Goal: Complete application form: Complete application form

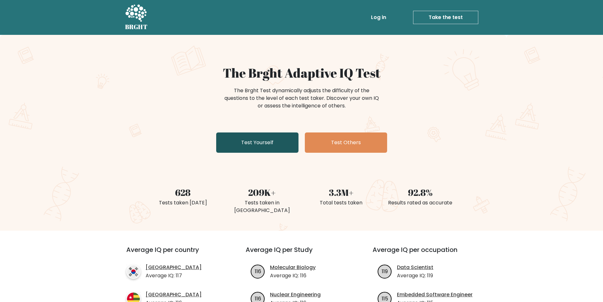
click at [247, 142] on link "Test Yourself" at bounding box center [257, 142] width 82 height 20
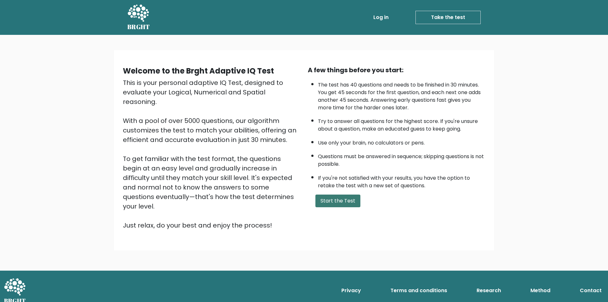
click at [340, 202] on button "Start the Test" at bounding box center [337, 200] width 45 height 13
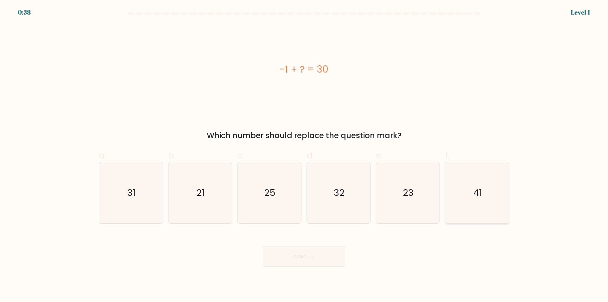
click at [486, 205] on icon "41" at bounding box center [477, 192] width 61 height 61
click at [304, 155] on input "f. 41" at bounding box center [304, 153] width 0 height 4
radio input "true"
click at [319, 260] on button "Next" at bounding box center [304, 256] width 82 height 20
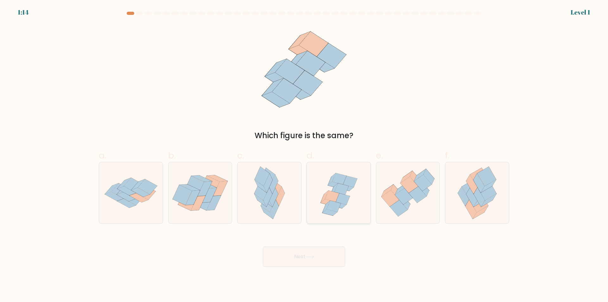
click at [350, 208] on icon at bounding box center [339, 192] width 64 height 61
click at [304, 155] on input "d." at bounding box center [304, 153] width 0 height 4
radio input "true"
click at [312, 259] on button "Next" at bounding box center [304, 256] width 82 height 20
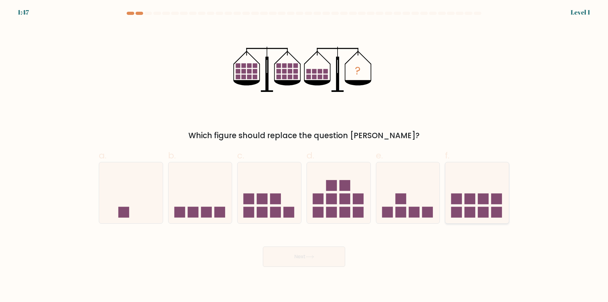
click at [463, 216] on icon at bounding box center [477, 193] width 64 height 53
click at [304, 155] on input "f." at bounding box center [304, 153] width 0 height 4
radio input "true"
click at [319, 256] on button "Next" at bounding box center [304, 256] width 82 height 20
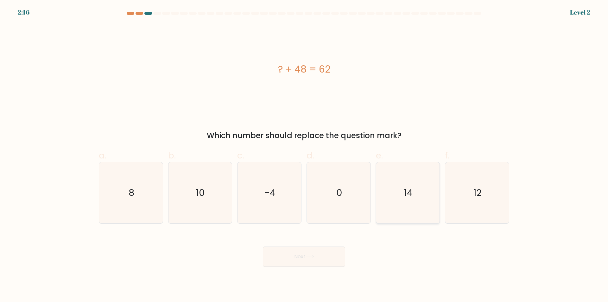
click at [416, 192] on icon "14" at bounding box center [407, 192] width 61 height 61
click at [304, 155] on input "e. 14" at bounding box center [304, 153] width 0 height 4
radio input "true"
click at [295, 265] on button "Next" at bounding box center [304, 256] width 82 height 20
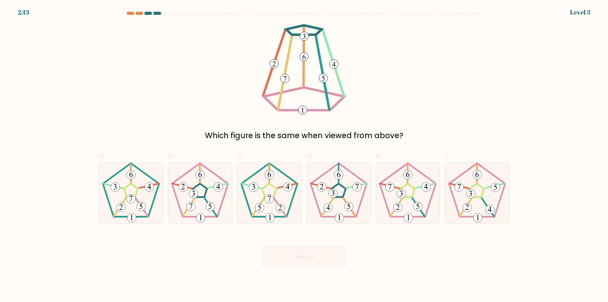
click at [300, 260] on button "Next" at bounding box center [304, 256] width 82 height 20
click at [198, 207] on icon at bounding box center [199, 192] width 61 height 61
click at [304, 155] on input "b." at bounding box center [304, 153] width 0 height 4
radio input "true"
click at [299, 256] on button "Next" at bounding box center [304, 256] width 82 height 20
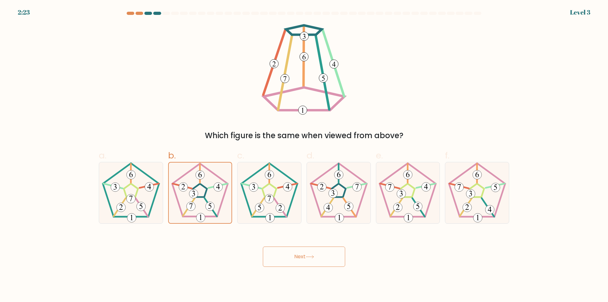
click at [302, 257] on button "Next" at bounding box center [304, 256] width 82 height 20
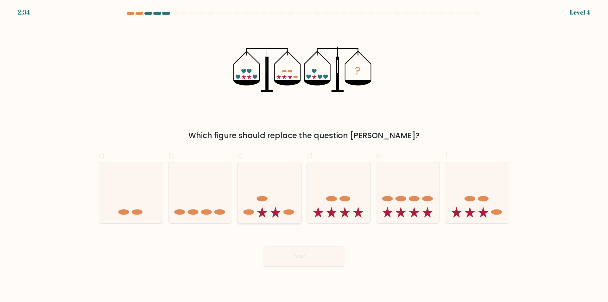
click at [261, 218] on icon at bounding box center [270, 193] width 64 height 53
click at [304, 155] on input "c." at bounding box center [304, 153] width 0 height 4
radio input "true"
click at [285, 256] on button "Next" at bounding box center [304, 256] width 82 height 20
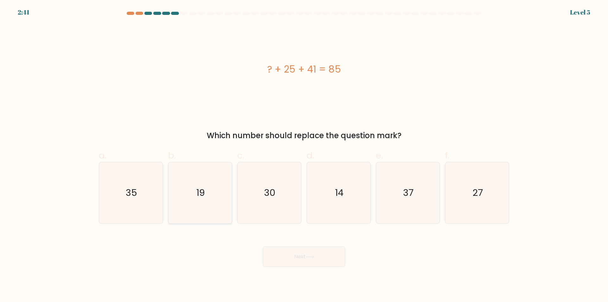
click at [220, 190] on icon "19" at bounding box center [199, 192] width 61 height 61
click at [304, 155] on input "b. 19" at bounding box center [304, 153] width 0 height 4
radio input "true"
click at [306, 261] on button "Next" at bounding box center [304, 256] width 82 height 20
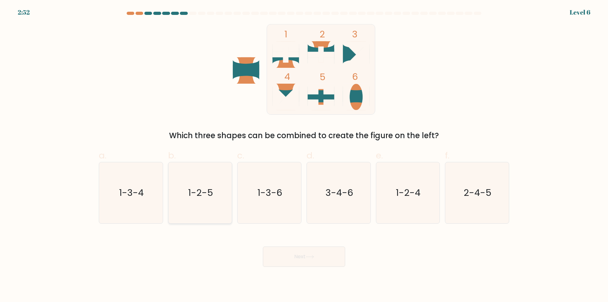
click at [209, 207] on icon "1-2-5" at bounding box center [199, 192] width 61 height 61
click at [304, 155] on input "b. 1-2-5" at bounding box center [304, 153] width 0 height 4
radio input "true"
click at [321, 255] on button "Next" at bounding box center [304, 256] width 82 height 20
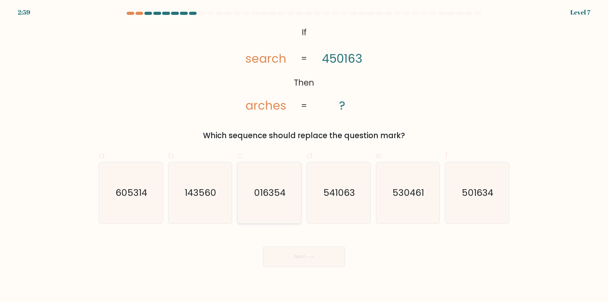
click at [278, 195] on text "016354" at bounding box center [270, 193] width 32 height 13
click at [304, 155] on input "c. 016354" at bounding box center [304, 153] width 0 height 4
radio input "true"
click at [303, 255] on button "Next" at bounding box center [304, 256] width 82 height 20
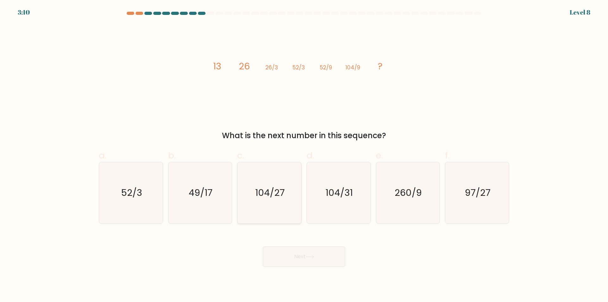
click at [276, 209] on icon "104/27" at bounding box center [269, 192] width 61 height 61
click at [304, 155] on input "c. 104/27" at bounding box center [304, 153] width 0 height 4
radio input "true"
click at [316, 258] on button "Next" at bounding box center [304, 256] width 82 height 20
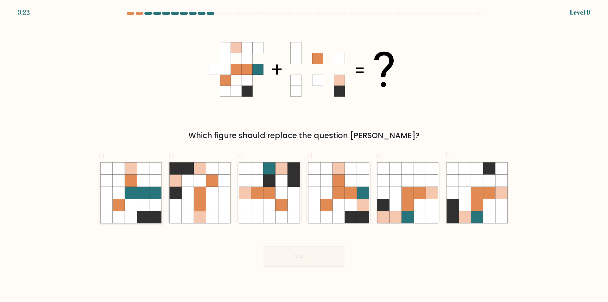
click at [118, 201] on icon at bounding box center [119, 205] width 12 height 12
click at [304, 155] on input "a." at bounding box center [304, 153] width 0 height 4
radio input "true"
click at [323, 261] on button "Next" at bounding box center [304, 256] width 82 height 20
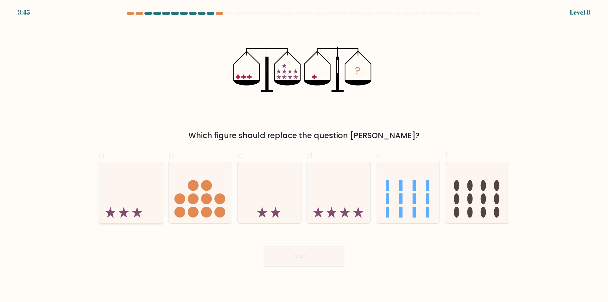
click at [102, 196] on icon at bounding box center [131, 193] width 64 height 53
click at [304, 155] on input "a." at bounding box center [304, 153] width 0 height 4
radio input "true"
click at [298, 256] on button "Next" at bounding box center [304, 256] width 82 height 20
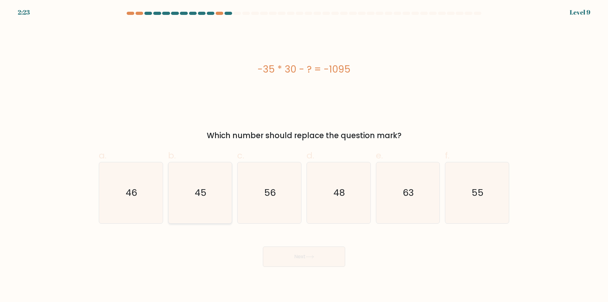
click at [182, 212] on icon "45" at bounding box center [199, 192] width 61 height 61
click at [304, 155] on input "b. 45" at bounding box center [304, 153] width 0 height 4
radio input "true"
click at [318, 253] on button "Next" at bounding box center [304, 256] width 82 height 20
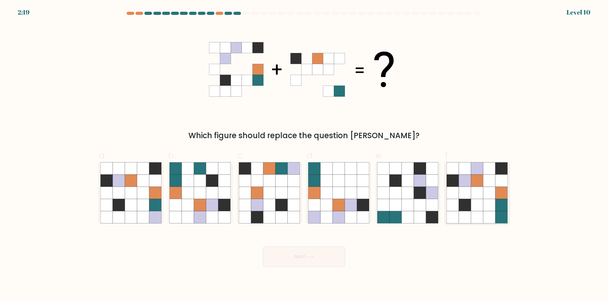
click at [487, 214] on icon at bounding box center [489, 217] width 12 height 12
click at [304, 155] on input "f." at bounding box center [304, 153] width 0 height 4
radio input "true"
click at [325, 260] on button "Next" at bounding box center [304, 256] width 82 height 20
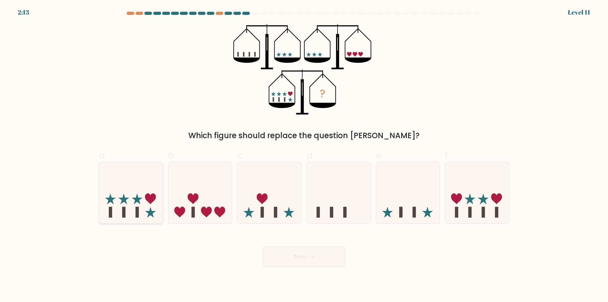
click at [127, 209] on icon at bounding box center [131, 193] width 64 height 53
click at [304, 155] on input "a." at bounding box center [304, 153] width 0 height 4
radio input "true"
click at [304, 253] on button "Next" at bounding box center [304, 256] width 82 height 20
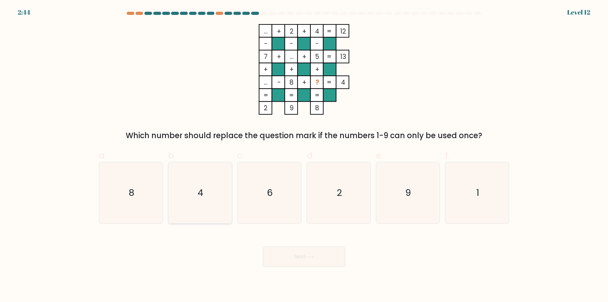
click at [204, 188] on icon "4" at bounding box center [199, 192] width 61 height 61
click at [304, 155] on input "b. 4" at bounding box center [304, 153] width 0 height 4
radio input "true"
click at [194, 197] on icon "4" at bounding box center [200, 192] width 61 height 61
click at [304, 155] on input "b. 4" at bounding box center [304, 153] width 0 height 4
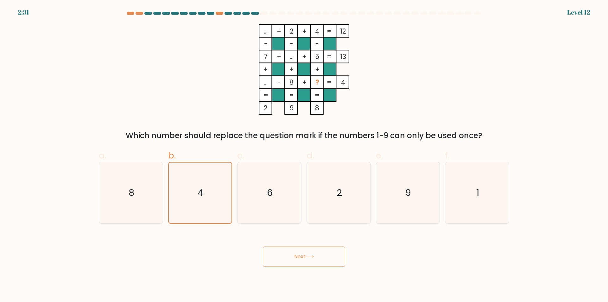
click at [297, 255] on button "Next" at bounding box center [304, 256] width 82 height 20
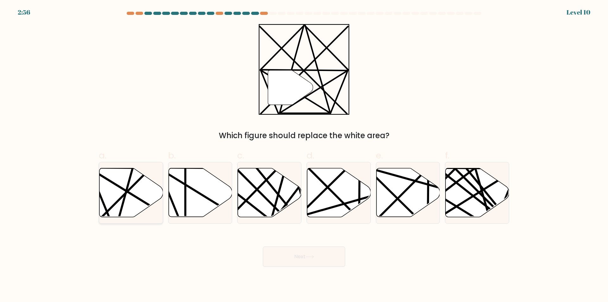
click at [118, 201] on line at bounding box center [151, 167] width 124 height 124
click at [304, 155] on input "a." at bounding box center [304, 153] width 0 height 4
radio input "true"
click at [306, 262] on button "Next" at bounding box center [304, 256] width 82 height 20
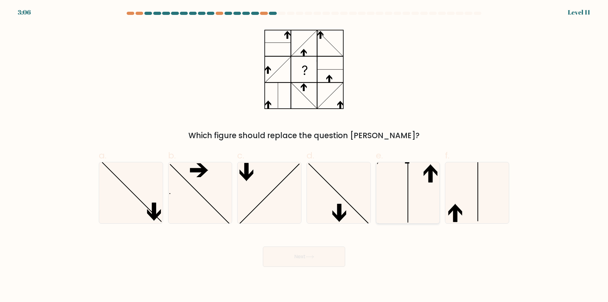
click at [427, 200] on icon at bounding box center [407, 192] width 61 height 61
click at [304, 155] on input "e." at bounding box center [304, 153] width 0 height 4
radio input "true"
click at [295, 264] on button "Next" at bounding box center [304, 256] width 82 height 20
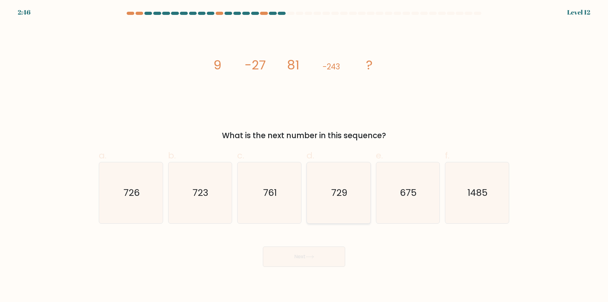
drag, startPoint x: 337, startPoint y: 203, endPoint x: 334, endPoint y: 203, distance: 3.2
click at [337, 203] on icon "729" at bounding box center [338, 192] width 61 height 61
click at [304, 155] on input "d. 729" at bounding box center [304, 153] width 0 height 4
radio input "true"
click at [326, 243] on div "Next" at bounding box center [304, 248] width 418 height 35
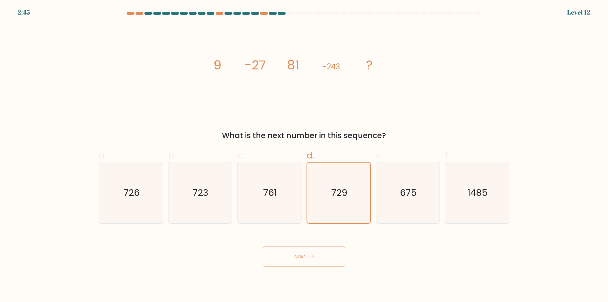
drag, startPoint x: 322, startPoint y: 249, endPoint x: 321, endPoint y: 252, distance: 3.6
click at [322, 250] on button "Next" at bounding box center [304, 256] width 82 height 20
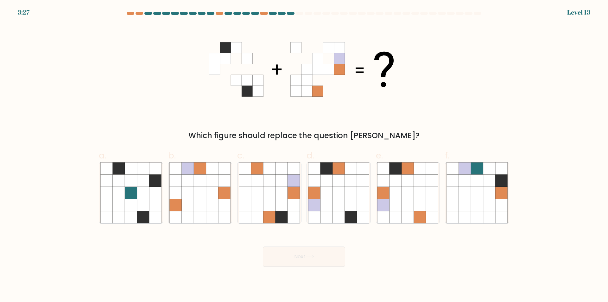
click at [263, 246] on button "Next" at bounding box center [304, 256] width 82 height 20
click at [141, 202] on icon at bounding box center [143, 205] width 12 height 12
click at [304, 155] on input "a." at bounding box center [304, 153] width 0 height 4
radio input "true"
click at [353, 202] on icon at bounding box center [351, 205] width 12 height 12
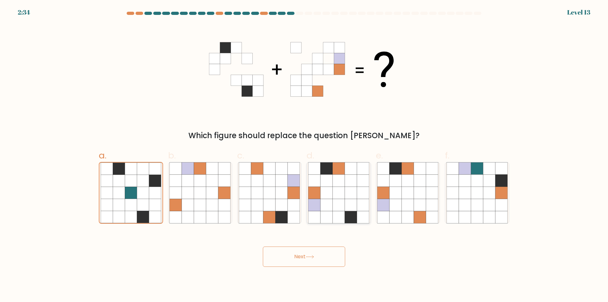
click at [304, 155] on input "d." at bounding box center [304, 153] width 0 height 4
radio input "true"
click at [325, 256] on button "Next" at bounding box center [304, 256] width 82 height 20
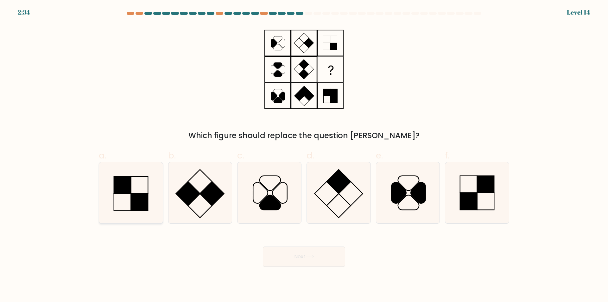
click at [130, 194] on rect at bounding box center [122, 184] width 17 height 17
click at [304, 155] on input "a." at bounding box center [304, 153] width 0 height 4
radio input "true"
click at [302, 255] on button "Next" at bounding box center [304, 256] width 82 height 20
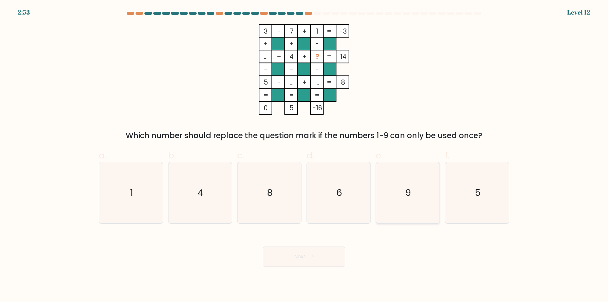
click at [414, 199] on icon "9" at bounding box center [407, 192] width 61 height 61
click at [304, 155] on input "e. 9" at bounding box center [304, 153] width 0 height 4
radio input "true"
click at [414, 199] on icon "9" at bounding box center [408, 192] width 61 height 61
click at [304, 155] on input "e. 9" at bounding box center [304, 153] width 0 height 4
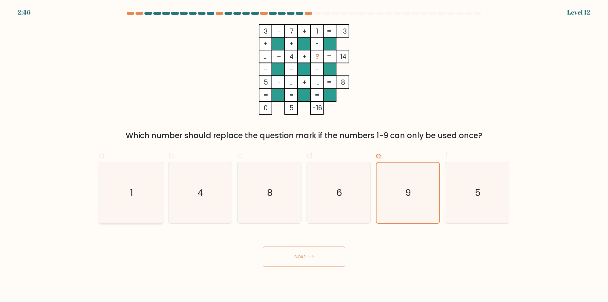
drag, startPoint x: 94, startPoint y: 194, endPoint x: 109, endPoint y: 194, distance: 15.2
click at [94, 194] on form at bounding box center [304, 139] width 608 height 255
click at [131, 197] on text "1" at bounding box center [131, 193] width 3 height 13
click at [304, 155] on input "a. 1" at bounding box center [304, 153] width 0 height 4
radio input "true"
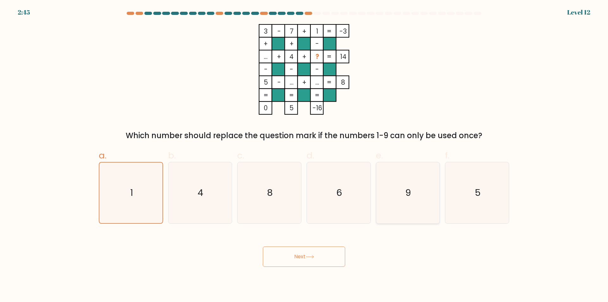
click at [408, 196] on text "9" at bounding box center [409, 193] width 6 height 13
click at [304, 155] on input "e. 9" at bounding box center [304, 153] width 0 height 4
radio input "true"
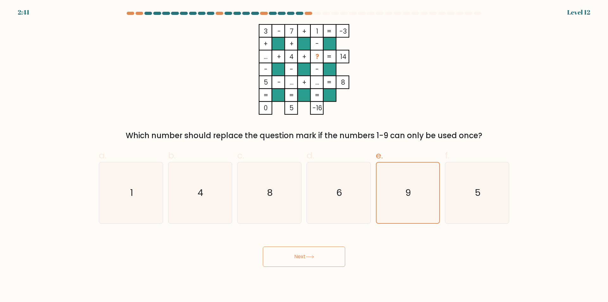
click at [296, 255] on button "Next" at bounding box center [304, 256] width 82 height 20
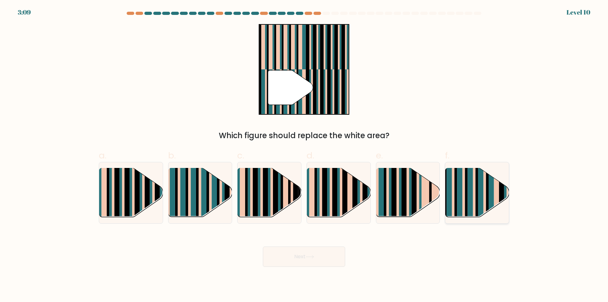
click at [464, 212] on rect at bounding box center [463, 198] width 3 height 63
click at [304, 155] on input "f." at bounding box center [304, 153] width 0 height 4
radio input "true"
click at [310, 253] on button "Next" at bounding box center [304, 256] width 82 height 20
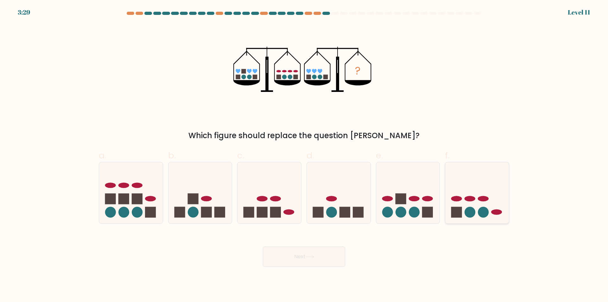
click at [474, 215] on circle at bounding box center [470, 212] width 11 height 11
click at [304, 155] on input "f." at bounding box center [304, 153] width 0 height 4
radio input "true"
click at [486, 214] on circle at bounding box center [483, 212] width 11 height 11
click at [304, 155] on input "f." at bounding box center [304, 153] width 0 height 4
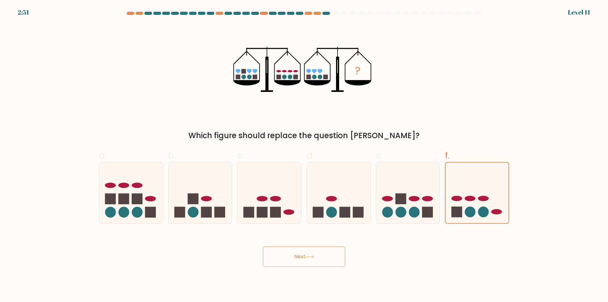
click at [279, 256] on button "Next" at bounding box center [304, 256] width 82 height 20
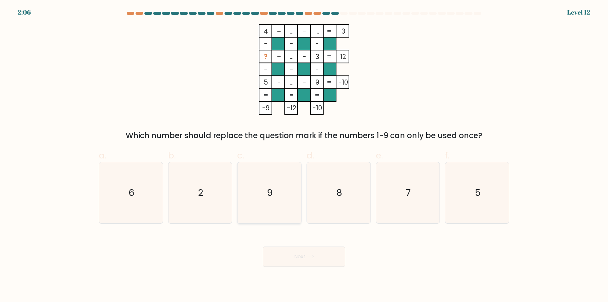
click at [276, 191] on icon "9" at bounding box center [269, 192] width 61 height 61
click at [304, 155] on input "c. 9" at bounding box center [304, 153] width 0 height 4
radio input "true"
click at [296, 264] on button "Next" at bounding box center [304, 256] width 82 height 20
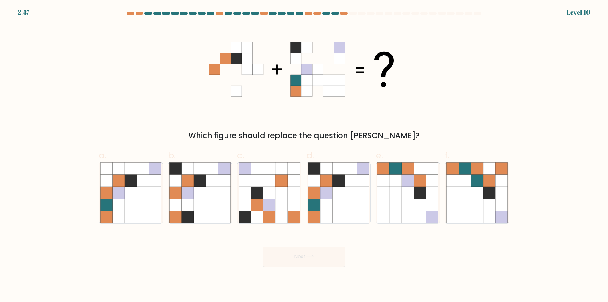
click at [297, 261] on button "Next" at bounding box center [304, 256] width 82 height 20
click at [319, 166] on icon at bounding box center [314, 168] width 12 height 12
click at [304, 155] on input "d." at bounding box center [304, 153] width 0 height 4
radio input "true"
click at [184, 192] on icon at bounding box center [188, 193] width 12 height 12
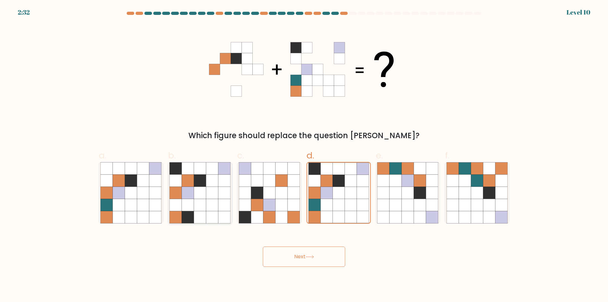
click at [304, 155] on input "b." at bounding box center [304, 153] width 0 height 4
radio input "true"
drag, startPoint x: 280, startPoint y: 248, endPoint x: 282, endPoint y: 254, distance: 5.8
click at [281, 252] on button "Next" at bounding box center [304, 256] width 82 height 20
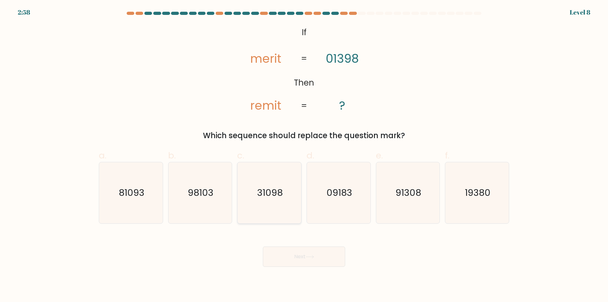
click at [260, 206] on icon "31098" at bounding box center [269, 192] width 61 height 61
click at [304, 155] on input "c. 31098" at bounding box center [304, 153] width 0 height 4
radio input "true"
click at [332, 264] on button "Next" at bounding box center [304, 256] width 82 height 20
click at [313, 258] on icon at bounding box center [310, 256] width 9 height 3
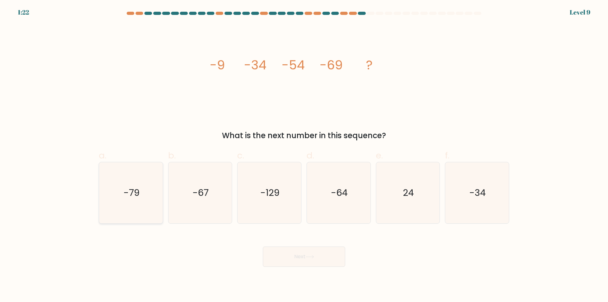
click at [118, 182] on icon "-79" at bounding box center [130, 192] width 61 height 61
click at [304, 155] on input "a. -79" at bounding box center [304, 153] width 0 height 4
radio input "true"
click at [284, 249] on button "Next" at bounding box center [304, 256] width 82 height 20
click at [284, 253] on button "Next" at bounding box center [304, 256] width 82 height 20
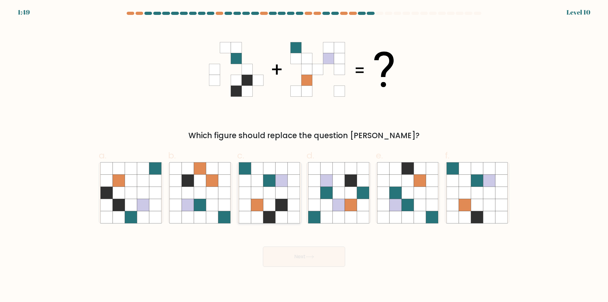
click at [258, 192] on icon at bounding box center [257, 193] width 12 height 12
click at [304, 155] on input "c." at bounding box center [304, 153] width 0 height 4
radio input "true"
click at [295, 262] on button "Next" at bounding box center [304, 256] width 82 height 20
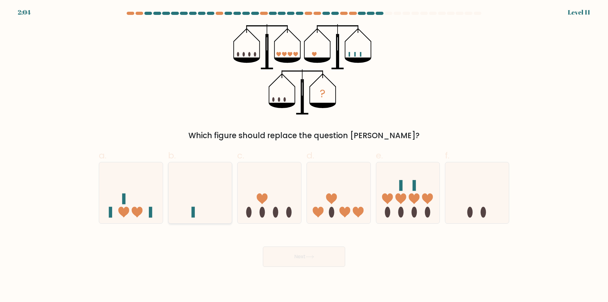
click at [217, 202] on icon at bounding box center [201, 193] width 64 height 53
click at [304, 155] on input "b." at bounding box center [304, 153] width 0 height 4
radio input "true"
click at [295, 255] on button "Next" at bounding box center [304, 256] width 82 height 20
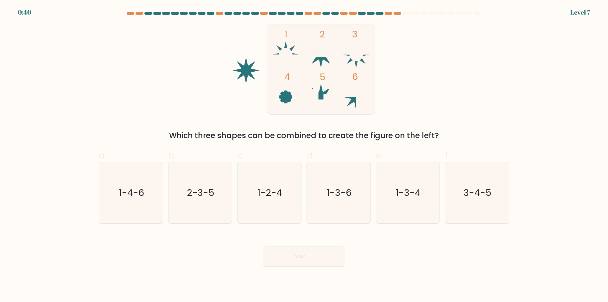
click at [160, 75] on div "1 2 3 4 5 6 Which three shapes can be combined to create the figure on the left?" at bounding box center [304, 82] width 418 height 117
click at [425, 199] on icon "1-3-4" at bounding box center [407, 192] width 61 height 61
click at [304, 155] on input "e. 1-3-4" at bounding box center [304, 153] width 0 height 4
radio input "true"
click at [324, 252] on button "Next" at bounding box center [304, 256] width 82 height 20
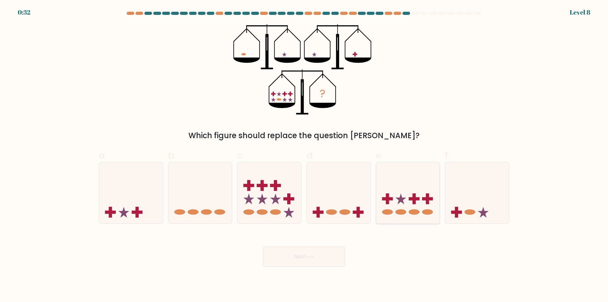
click at [426, 197] on rect at bounding box center [427, 198] width 11 height 3
click at [304, 155] on input "e." at bounding box center [304, 153] width 0 height 4
radio input "true"
click at [329, 257] on button "Next" at bounding box center [304, 256] width 82 height 20
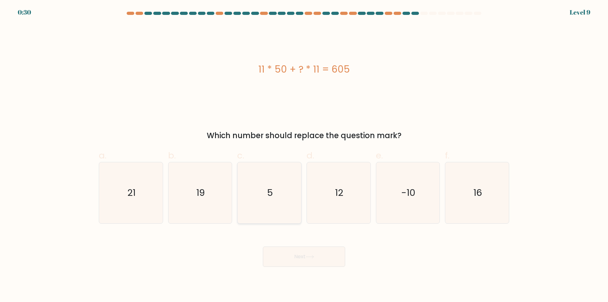
click at [279, 204] on icon "5" at bounding box center [269, 192] width 61 height 61
click at [304, 155] on input "c. 5" at bounding box center [304, 153] width 0 height 4
radio input "true"
click at [310, 256] on icon at bounding box center [310, 256] width 9 height 3
click at [294, 258] on button "Next" at bounding box center [304, 256] width 82 height 20
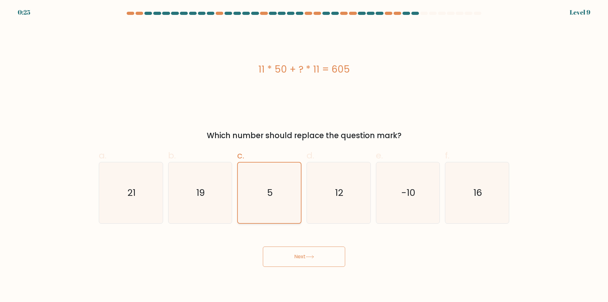
click at [284, 195] on icon "5" at bounding box center [269, 192] width 61 height 61
click at [304, 155] on input "c. 5" at bounding box center [304, 153] width 0 height 4
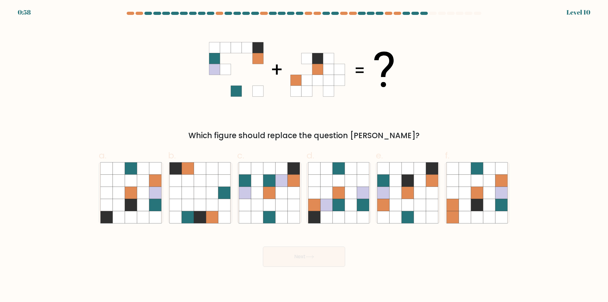
click at [399, 244] on div "Next" at bounding box center [304, 248] width 418 height 35
click at [411, 192] on icon at bounding box center [408, 193] width 12 height 12
click at [304, 155] on input "e." at bounding box center [304, 153] width 0 height 4
radio input "true"
click at [312, 262] on button "Next" at bounding box center [304, 256] width 82 height 20
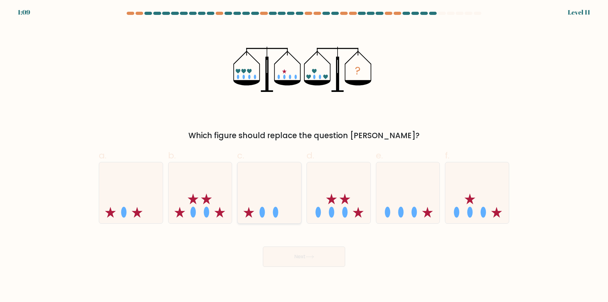
click at [269, 204] on icon at bounding box center [270, 193] width 64 height 53
click at [304, 155] on input "c." at bounding box center [304, 153] width 0 height 4
radio input "true"
click at [299, 262] on button "Next" at bounding box center [304, 256] width 82 height 20
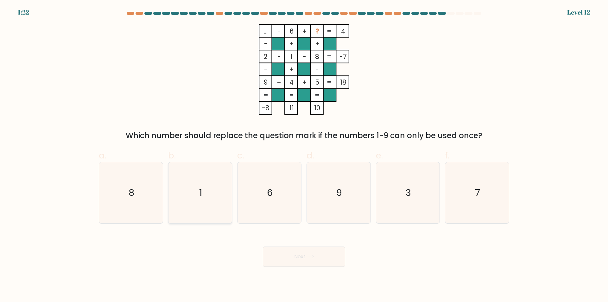
click at [193, 200] on icon "1" at bounding box center [199, 192] width 61 height 61
click at [304, 155] on input "b. 1" at bounding box center [304, 153] width 0 height 4
radio input "true"
click at [309, 253] on button "Next" at bounding box center [304, 256] width 82 height 20
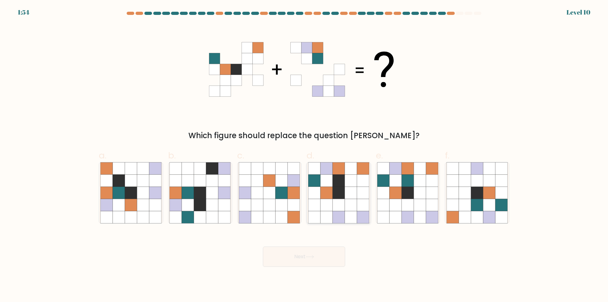
click at [324, 181] on icon at bounding box center [327, 181] width 12 height 12
click at [304, 155] on input "d." at bounding box center [304, 153] width 0 height 4
radio input "true"
click at [316, 257] on button "Next" at bounding box center [304, 256] width 82 height 20
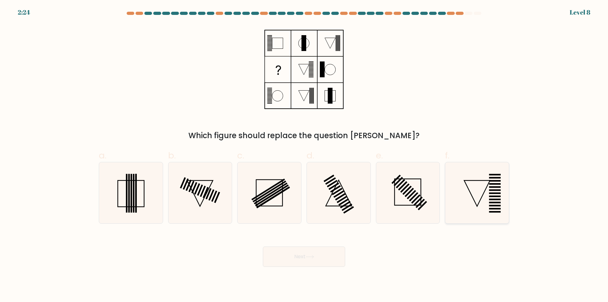
click at [495, 213] on rect at bounding box center [495, 212] width 12 height 2
click at [304, 155] on input "f." at bounding box center [304, 153] width 0 height 4
radio input "true"
click at [316, 255] on button "Next" at bounding box center [304, 256] width 82 height 20
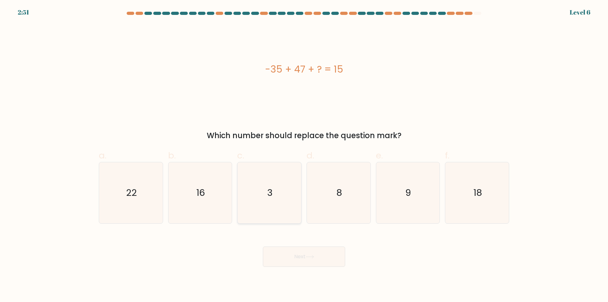
click at [281, 195] on icon "3" at bounding box center [269, 192] width 61 height 61
click at [304, 155] on input "c. 3" at bounding box center [304, 153] width 0 height 4
radio input "true"
click at [306, 266] on button "Next" at bounding box center [304, 256] width 82 height 20
click at [310, 258] on icon at bounding box center [310, 256] width 9 height 3
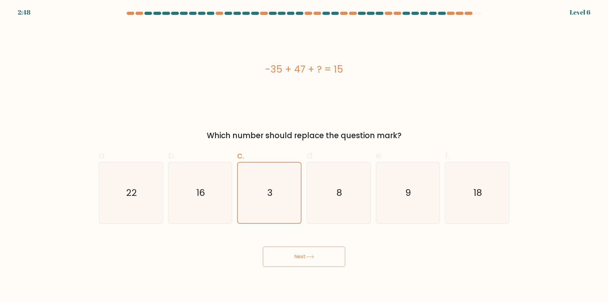
click at [310, 258] on icon at bounding box center [310, 256] width 9 height 3
click at [291, 219] on icon "3" at bounding box center [269, 192] width 61 height 61
click at [304, 155] on input "c. 3" at bounding box center [304, 153] width 0 height 4
click at [304, 244] on div "Next" at bounding box center [304, 248] width 418 height 35
click at [309, 256] on icon at bounding box center [310, 256] width 9 height 3
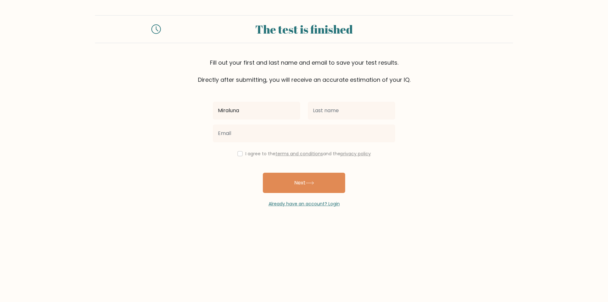
type input "Miraluna"
type input "Bolotano"
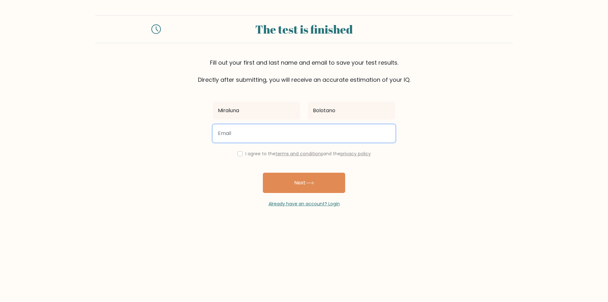
click at [330, 134] on input "email" at bounding box center [304, 133] width 182 height 18
type input "bolotanomiraluna@gmail.com"
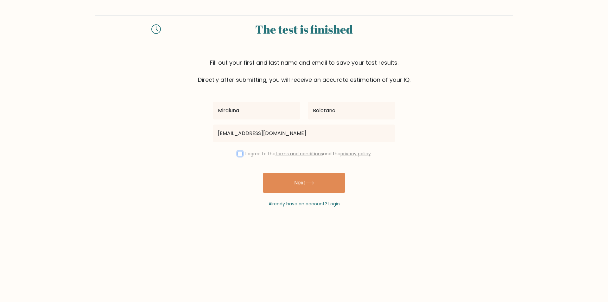
click at [240, 153] on input "checkbox" at bounding box center [240, 153] width 5 height 5
checkbox input "true"
click at [300, 186] on button "Next" at bounding box center [304, 183] width 82 height 20
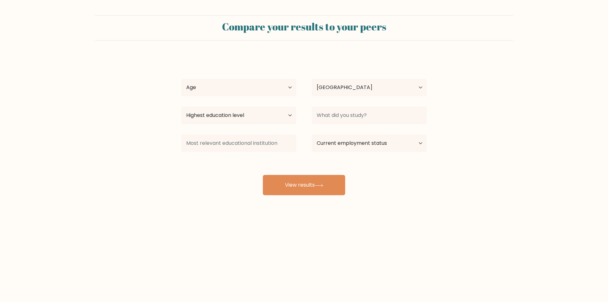
select select "PH"
click at [224, 86] on select "Age Under [DEMOGRAPHIC_DATA] [DEMOGRAPHIC_DATA] [DEMOGRAPHIC_DATA] [DEMOGRAPHIC…" at bounding box center [238, 88] width 115 height 18
select select "35_44"
click at [181, 79] on select "Age Under [DEMOGRAPHIC_DATA] [DEMOGRAPHIC_DATA] [DEMOGRAPHIC_DATA] [DEMOGRAPHIC…" at bounding box center [238, 88] width 115 height 18
click at [273, 116] on select "Highest education level No schooling Primary Lower Secondary Upper Secondary Oc…" at bounding box center [238, 115] width 115 height 18
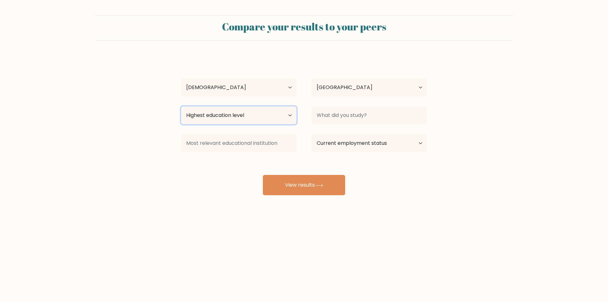
select select "bachelors_degree"
click at [181, 106] on select "Highest education level No schooling Primary Lower Secondary Upper Secondary Oc…" at bounding box center [238, 115] width 115 height 18
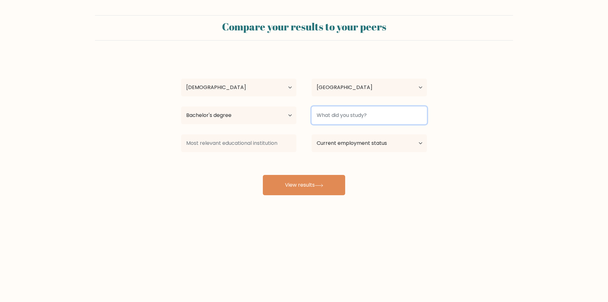
click at [358, 119] on input at bounding box center [369, 115] width 115 height 18
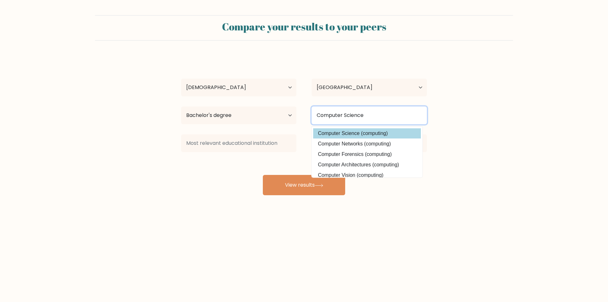
type input "Computer Science"
click at [351, 134] on div "[PERSON_NAME] Age Under [DEMOGRAPHIC_DATA] [DEMOGRAPHIC_DATA] [DEMOGRAPHIC_DATA…" at bounding box center [303, 125] width 253 height 139
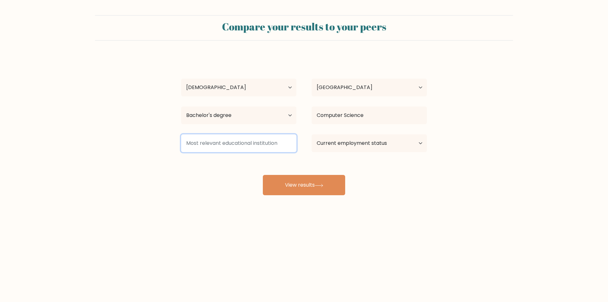
click at [259, 147] on input at bounding box center [238, 143] width 115 height 18
type input "A"
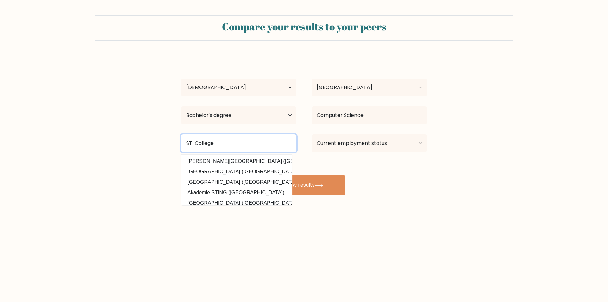
type input "STI College"
click at [327, 167] on div "Miraluna Bolotano Age Under 18 years old 18-24 years old 25-34 years old 35-44 …" at bounding box center [303, 125] width 253 height 139
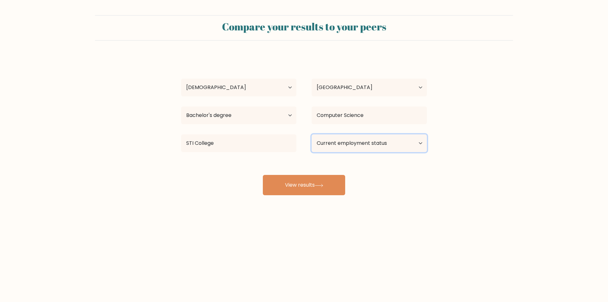
click at [386, 146] on select "Current employment status Employed Student Retired Other / prefer not to answer" at bounding box center [369, 143] width 115 height 18
click at [312, 134] on select "Current employment status Employed Student Retired Other / prefer not to answer" at bounding box center [369, 143] width 115 height 18
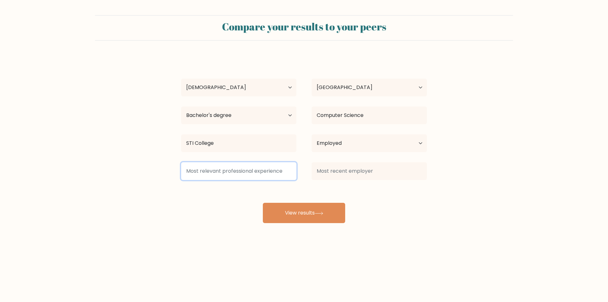
click at [275, 175] on input at bounding box center [238, 171] width 115 height 18
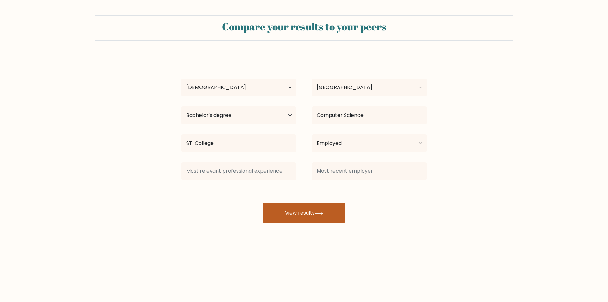
click at [297, 207] on button "View results" at bounding box center [304, 213] width 82 height 20
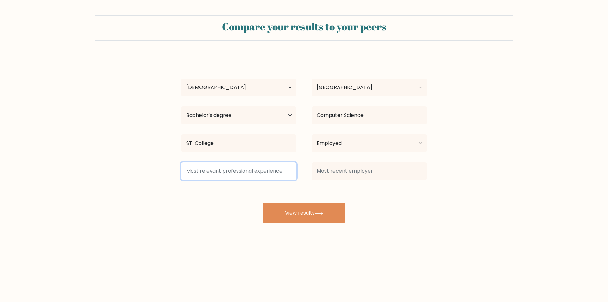
click at [283, 175] on input at bounding box center [238, 171] width 115 height 18
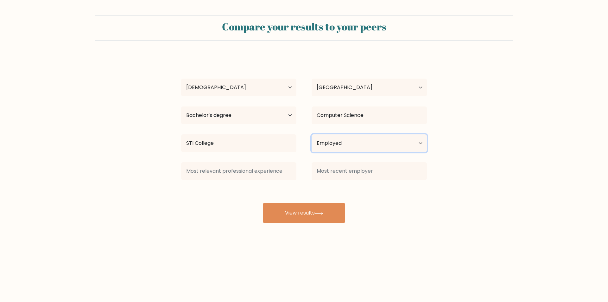
click at [388, 137] on select "Current employment status Employed Student Retired Other / prefer not to answer" at bounding box center [369, 143] width 115 height 18
select select "other"
click at [312, 134] on select "Current employment status Employed Student Retired Other / prefer not to answer" at bounding box center [369, 143] width 115 height 18
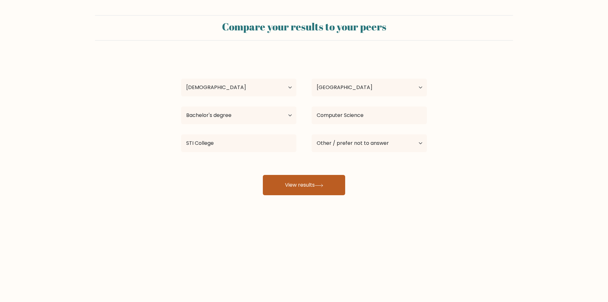
click at [309, 185] on button "View results" at bounding box center [304, 185] width 82 height 20
